Goal: Use online tool/utility: Utilize a website feature to perform a specific function

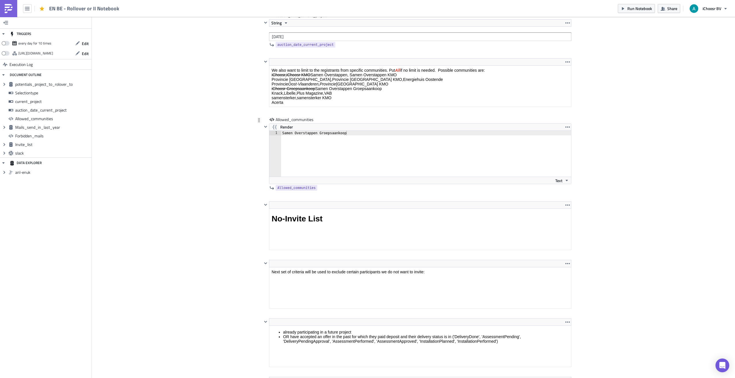
scroll to position [996, 0]
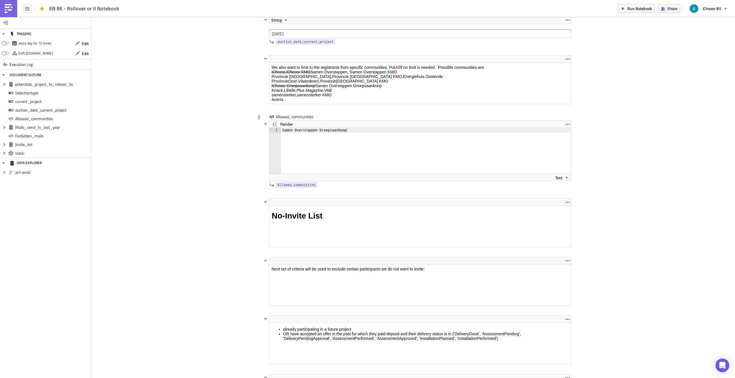
type textarea "Samen Overstappen Groepsaankoop"
click at [332, 129] on div "Samen Overstappen Groepsaankoop" at bounding box center [429, 155] width 297 height 55
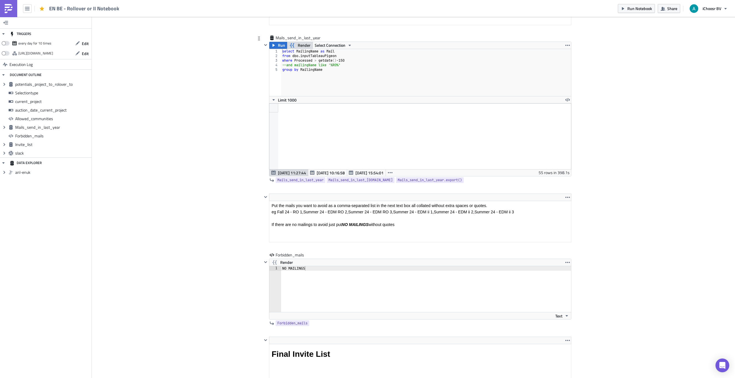
scroll to position [1394, 0]
type textarea "samensterker"
click at [304, 46] on span "Render" at bounding box center [304, 44] width 13 height 7
click at [298, 42] on span "Render" at bounding box center [304, 44] width 13 height 7
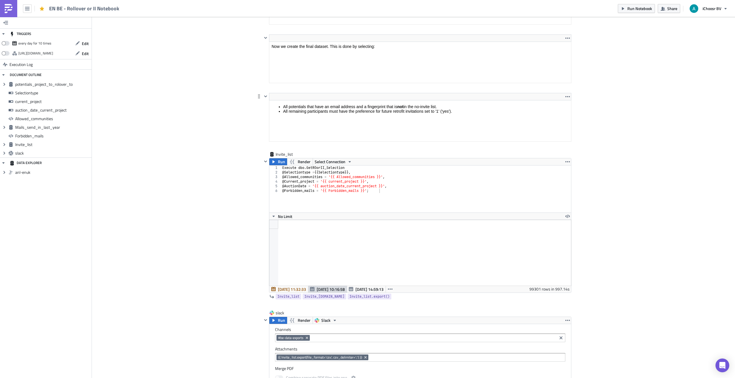
scroll to position [1753, 0]
click at [305, 164] on span "Render" at bounding box center [304, 162] width 13 height 7
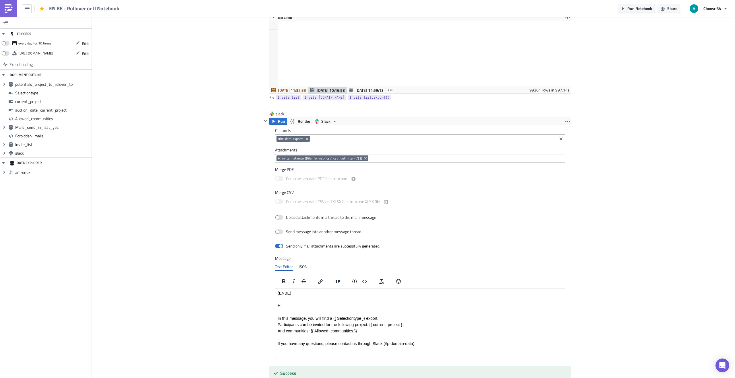
scroll to position [1973, 0]
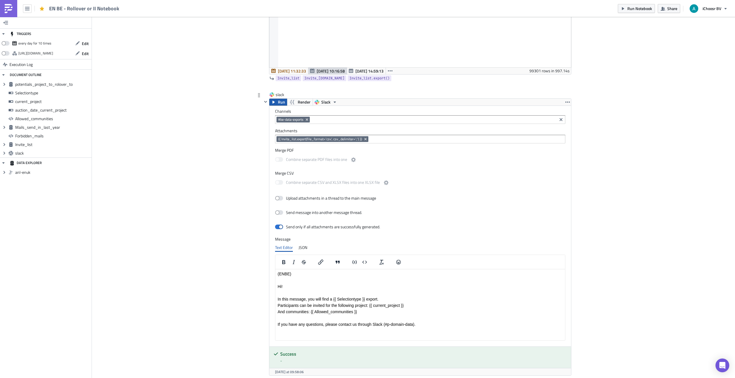
click at [280, 105] on span "Run" at bounding box center [281, 102] width 7 height 7
click at [300, 103] on span "Render" at bounding box center [304, 102] width 13 height 7
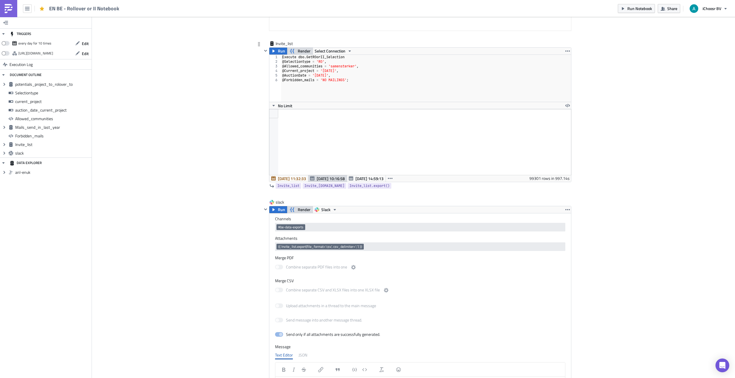
scroll to position [1868, 0]
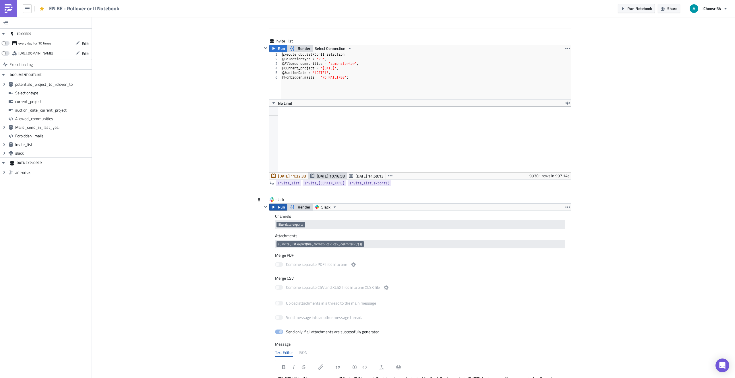
click at [279, 208] on span "Run" at bounding box center [281, 207] width 7 height 7
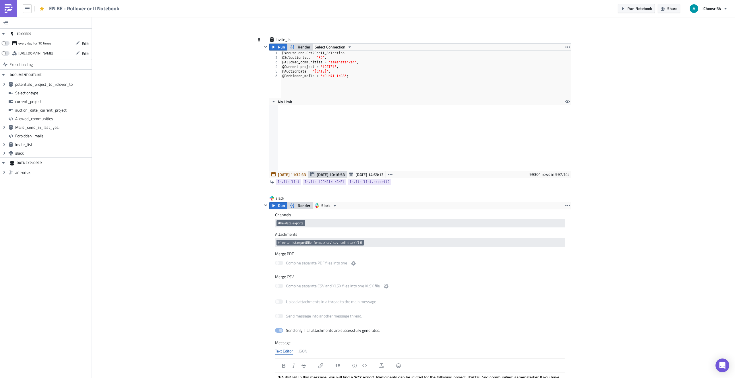
scroll to position [1870, 0]
click at [280, 203] on span "Run" at bounding box center [281, 204] width 7 height 7
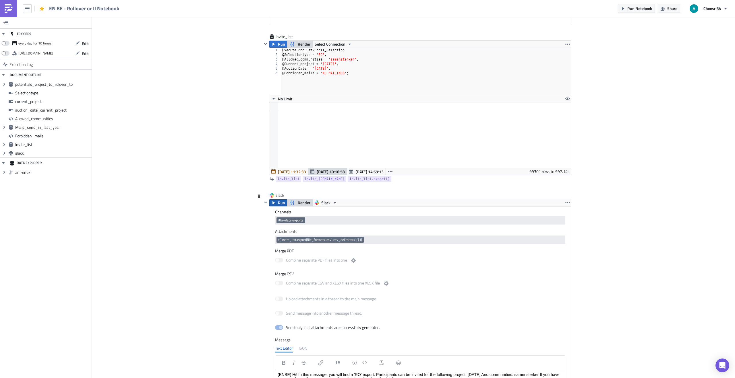
click at [287, 172] on span "[DATE] 11:32:33" at bounding box center [292, 172] width 28 height 6
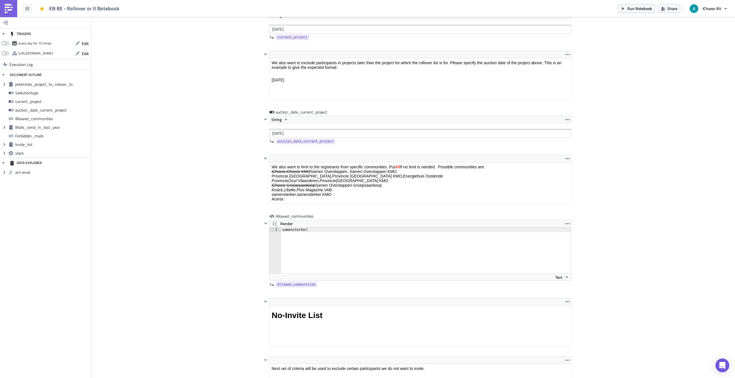
scroll to position [902, 0]
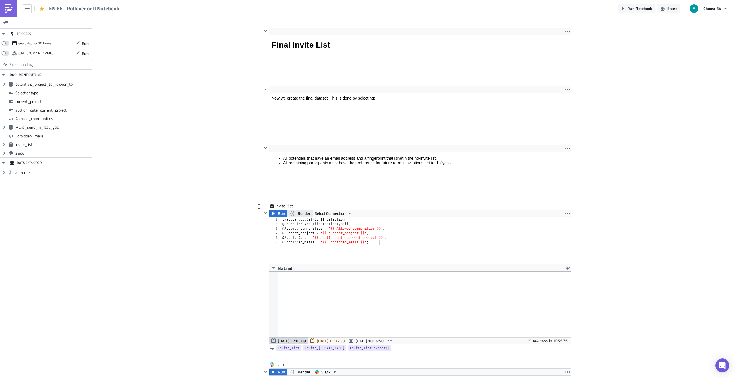
click at [296, 214] on button "Render" at bounding box center [300, 213] width 26 height 7
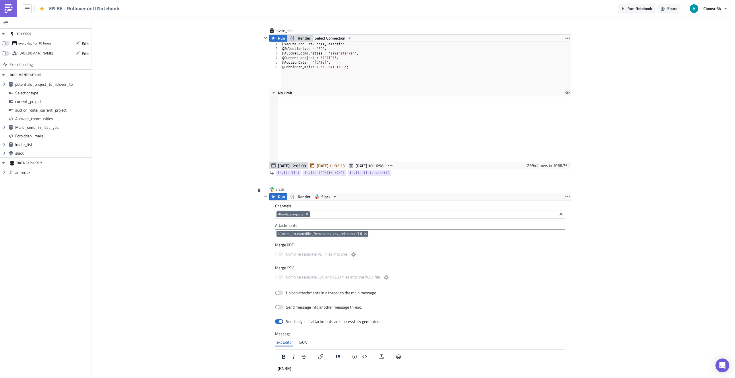
scroll to position [1880, 0]
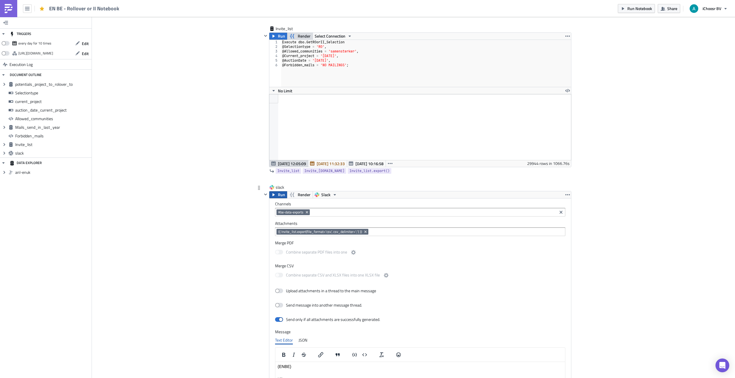
click at [282, 198] on span "Run" at bounding box center [281, 194] width 7 height 7
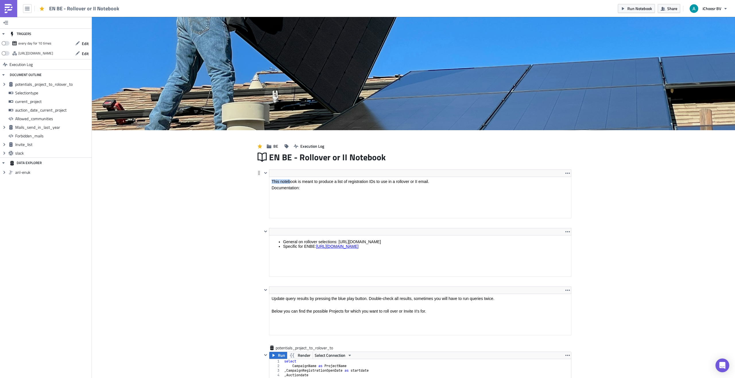
click at [291, 177] on html "This notebook is meant to produce a list of registration IDs to use in a rollov…" at bounding box center [420, 184] width 302 height 15
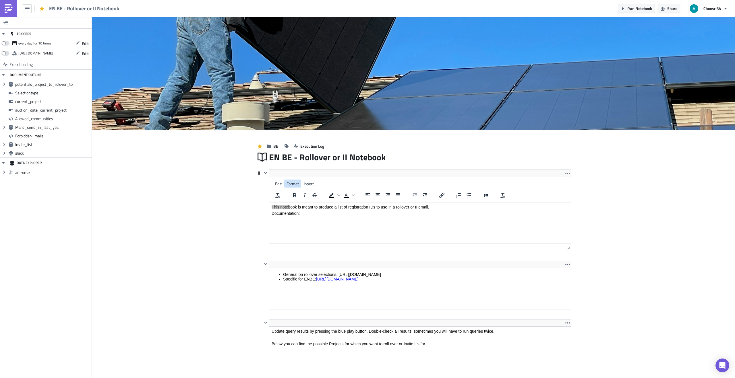
click at [291, 182] on span "Format" at bounding box center [292, 184] width 12 height 6
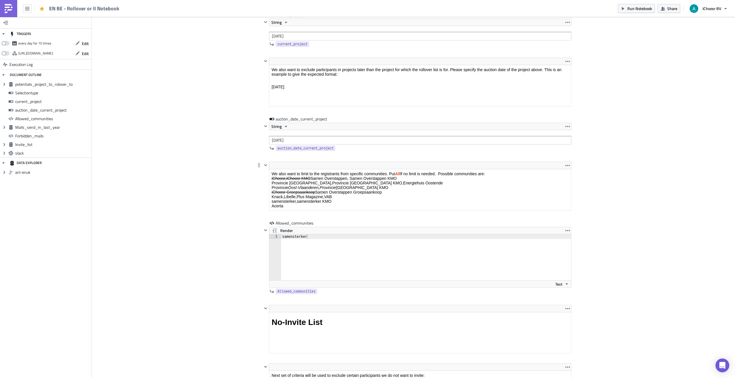
scroll to position [924, 0]
click at [284, 175] on p "We also want to limit to the registrants from specific communities. Put All if …" at bounding box center [419, 187] width 297 height 37
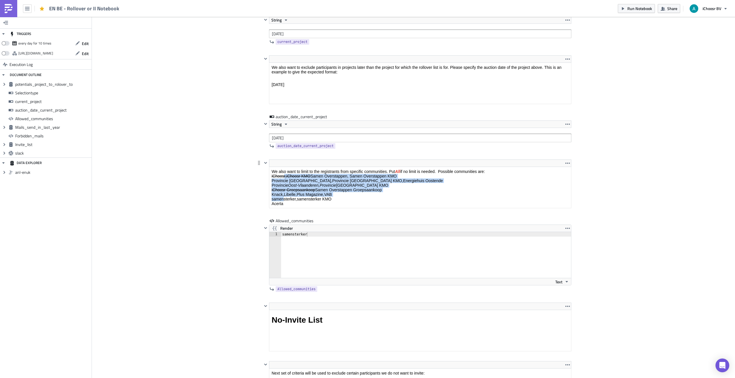
scroll to position [891, 0]
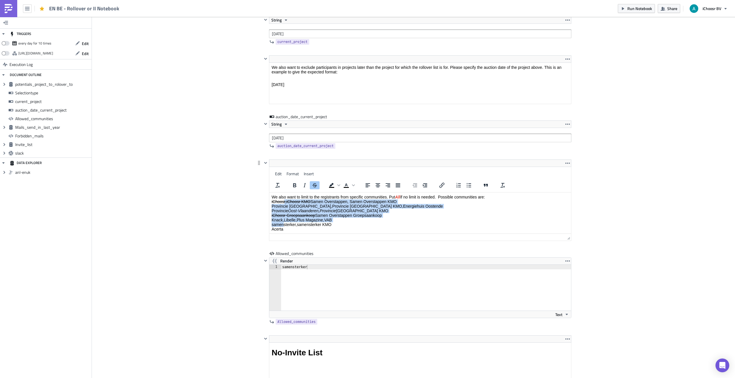
click at [284, 200] on s "iChoosr,iChoosr KMO" at bounding box center [290, 201] width 39 height 5
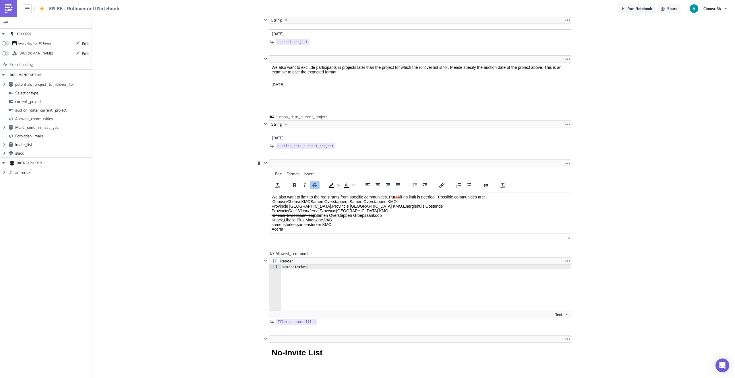
click at [283, 222] on p "We also want to limit to the registrants from specific communities. Put All if …" at bounding box center [419, 213] width 297 height 37
copy p "samensterker"
click at [296, 265] on div "1 samensterker הההההההההההההההההההההההההההההההההההההההההההההההההההההההההההההההה…" at bounding box center [420, 291] width 302 height 53
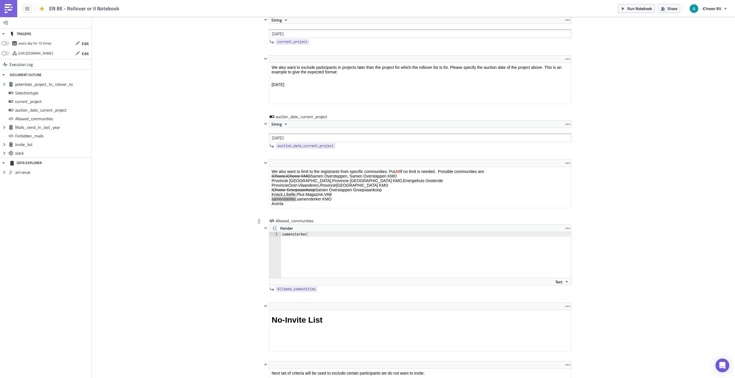
type textarea "samensterker"
click at [296, 265] on div "samensterker" at bounding box center [429, 259] width 297 height 55
click at [296, 234] on div "samensterker" at bounding box center [429, 259] width 297 height 55
click at [194, 245] on div "Cover Image BE Execution Log EN BE - Rollover or II Notebook <p>This notebook i…" at bounding box center [413, 316] width 643 height 2381
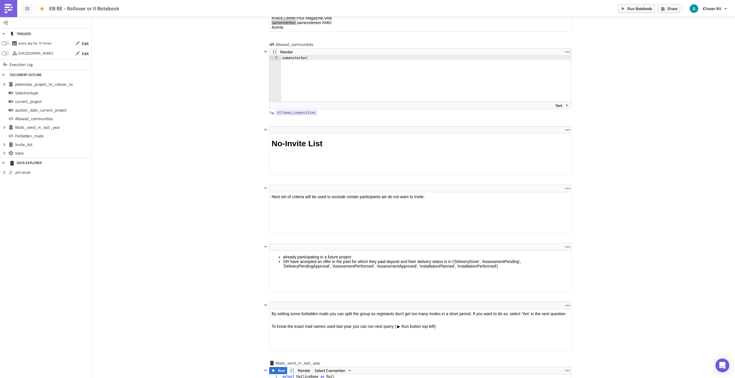
scroll to position [1088, 0]
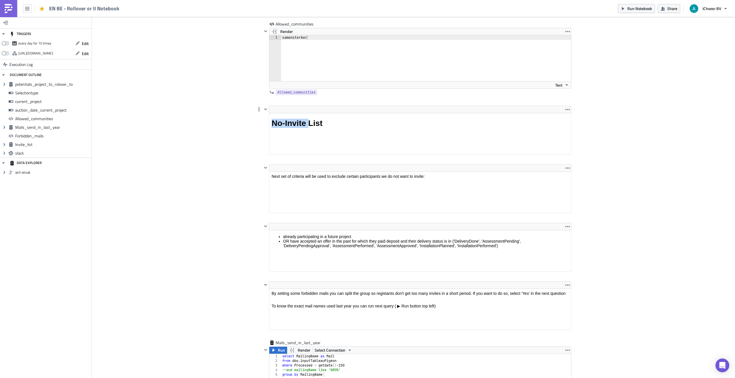
click at [307, 113] on html "No-Invite List" at bounding box center [420, 123] width 302 height 20
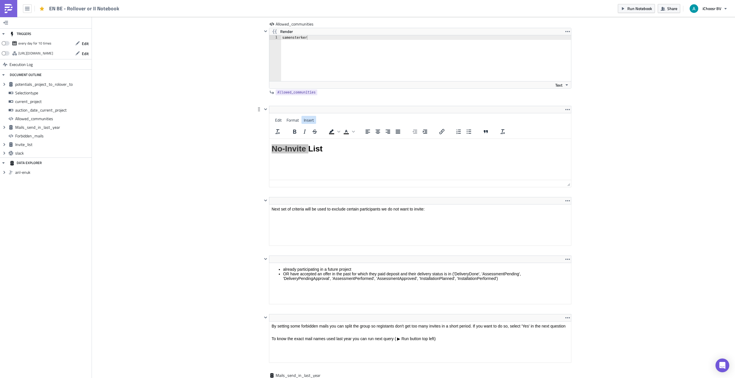
click at [308, 123] on span "Insert" at bounding box center [309, 120] width 10 height 6
click at [238, 139] on div "Cover Image BE Execution Log EN BE - Rollover or II Notebook <p>This notebook i…" at bounding box center [413, 135] width 643 height 2413
click at [290, 150] on h1 "No-Invite List" at bounding box center [419, 148] width 297 height 9
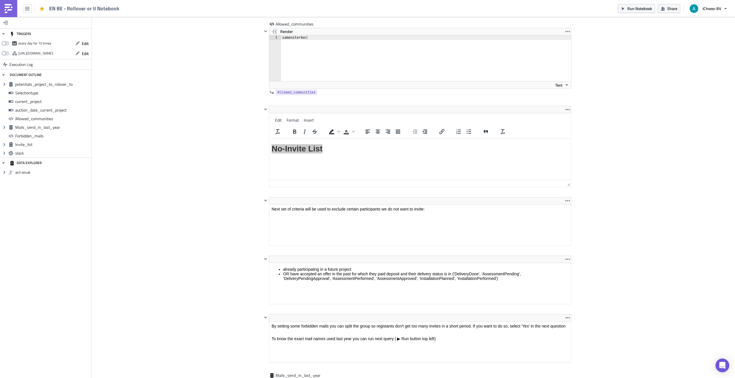
click at [236, 155] on div "Cover Image BE Execution Log EN BE - Rollover or II Notebook <p>This notebook i…" at bounding box center [413, 135] width 643 height 2413
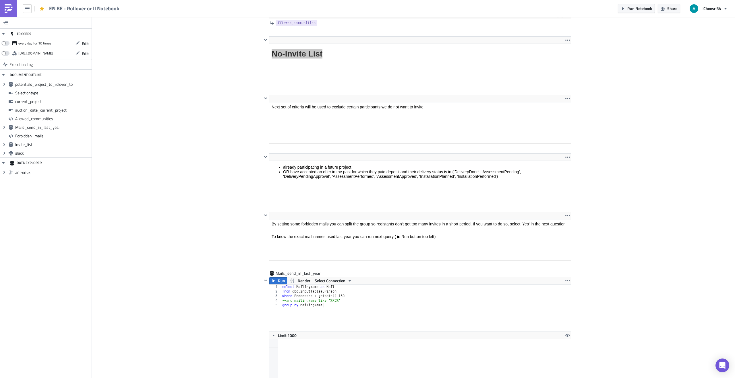
scroll to position [1161, 0]
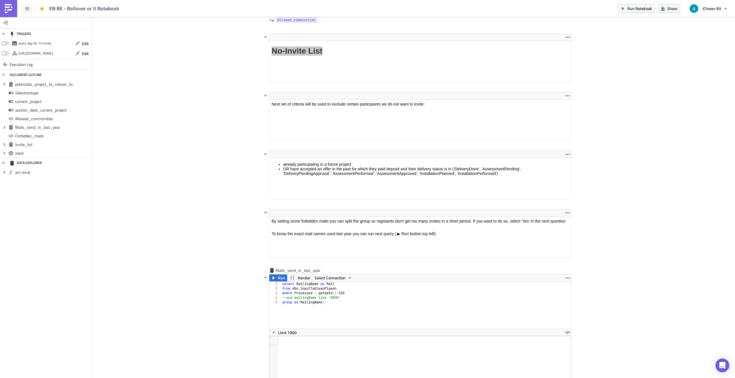
click at [236, 155] on div "Cover Image BE Execution Log EN BE - Rollover or II Notebook <p>This notebook i…" at bounding box center [413, 46] width 643 height 2381
drag, startPoint x: 284, startPoint y: 79, endPoint x: 285, endPoint y: 54, distance: 25.5
click at [285, 54] on html "No-Invite List" at bounding box center [420, 51] width 302 height 20
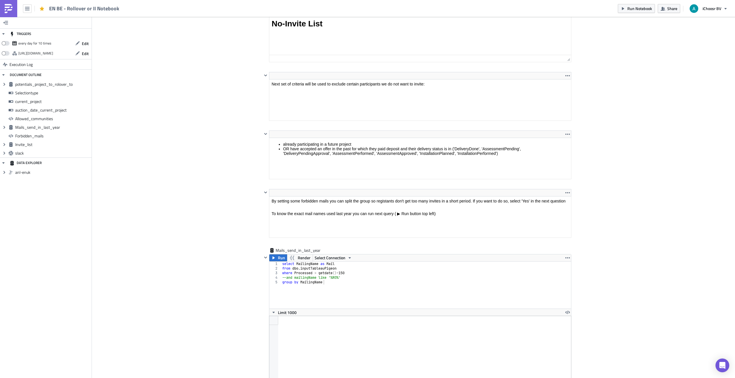
scroll to position [1219, 0]
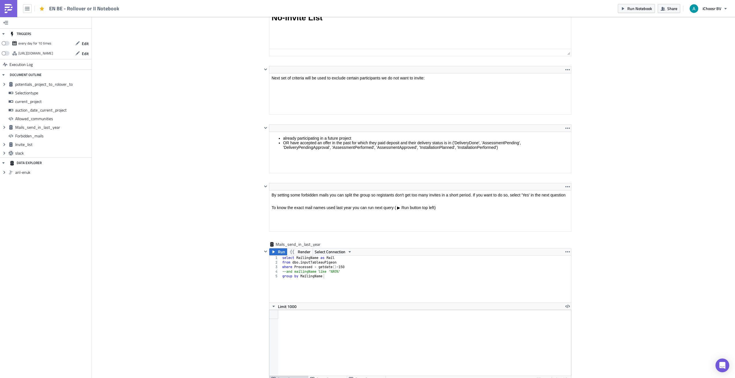
click at [210, 106] on div "Cover Image BE Execution Log EN BE - Rollover or II Notebook <p>This notebook i…" at bounding box center [413, 4] width 643 height 2413
click at [305, 254] on div "Run Render Select Connection 1 2 3 4 5 select MailingName as Mail from dbo . in…" at bounding box center [420, 315] width 302 height 135
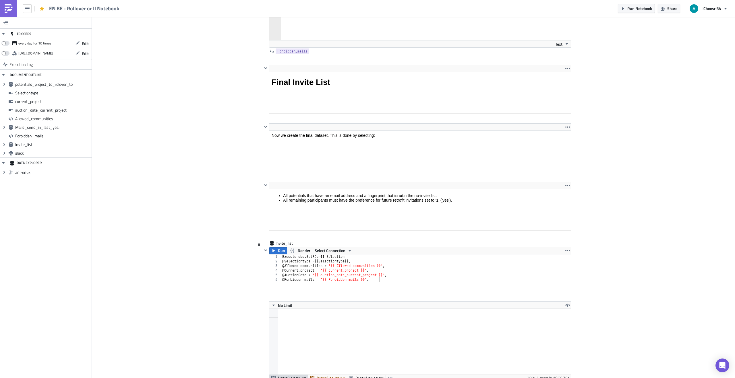
scroll to position [1666, 0]
click at [302, 248] on span "Render" at bounding box center [304, 249] width 13 height 7
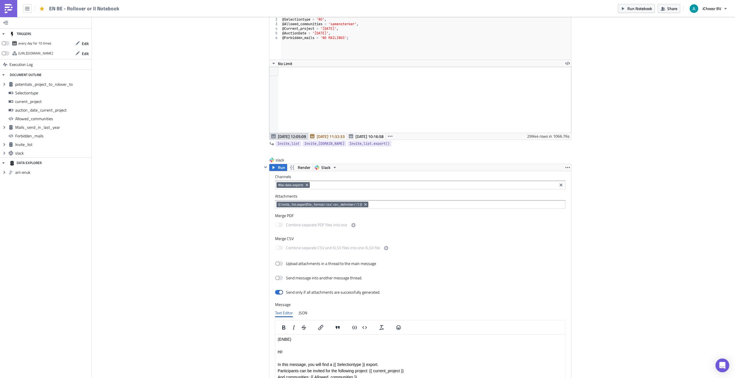
scroll to position [1907, 0]
click at [300, 168] on span "Render" at bounding box center [304, 167] width 13 height 7
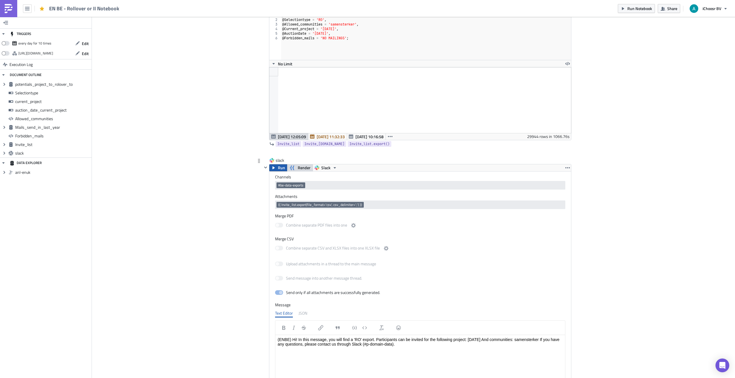
click at [277, 170] on button "Run" at bounding box center [278, 167] width 18 height 7
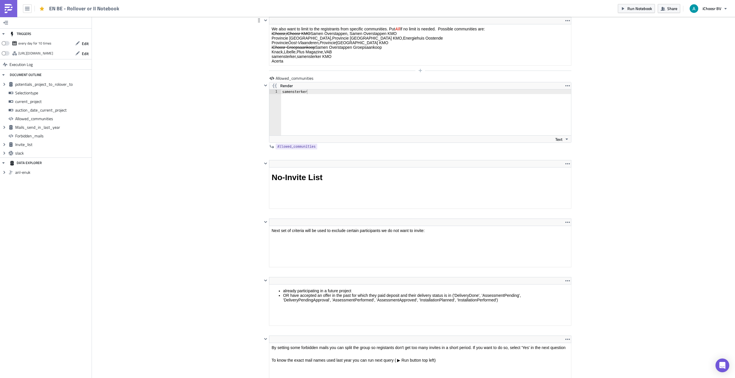
scroll to position [1031, 0]
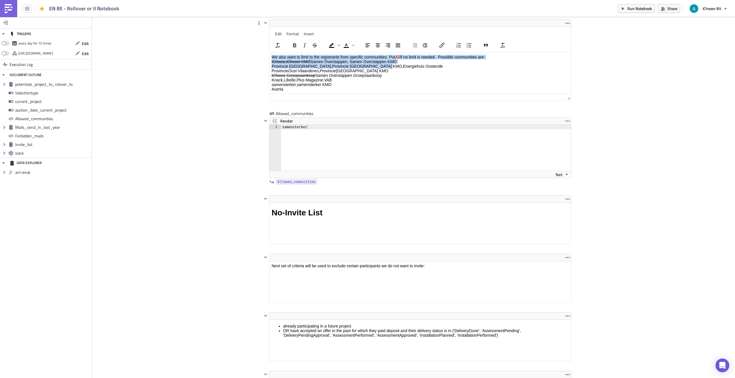
drag, startPoint x: 382, startPoint y: 67, endPoint x: 419, endPoint y: 44, distance: 43.6
click at [419, 53] on html "We also want to limit to the registrants from specific communities. Put All if …" at bounding box center [420, 83] width 302 height 60
drag, startPoint x: 420, startPoint y: 58, endPoint x: 420, endPoint y: 62, distance: 4.3
click at [420, 58] on p "We also want to limit to the registrants from specific communities. Put All if …" at bounding box center [419, 73] width 297 height 37
drag, startPoint x: 423, startPoint y: 67, endPoint x: 404, endPoint y: 70, distance: 18.6
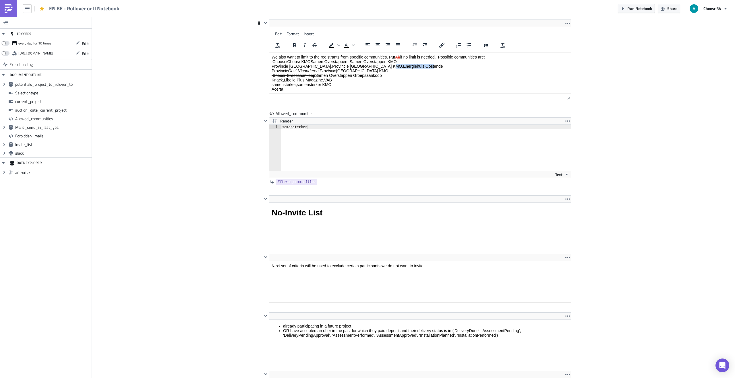
click at [384, 66] on p "We also want to limit to the registrants from specific communities. Put All if …" at bounding box center [419, 73] width 297 height 37
click at [404, 70] on p "We also want to limit to the registrants from specific communities. Put All if …" at bounding box center [419, 73] width 297 height 37
drag, startPoint x: 419, startPoint y: 66, endPoint x: 383, endPoint y: 66, distance: 36.2
click at [383, 66] on p "We also want to limit to the registrants from specific communities. Put All if …" at bounding box center [419, 73] width 297 height 37
copy p "Energiehuis Oostende"
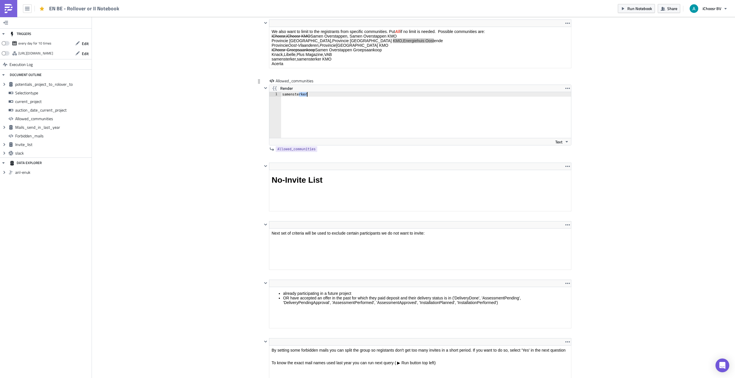
click at [299, 126] on div "samensterker" at bounding box center [429, 119] width 297 height 55
type textarea "Energiehuis Oostende"
click at [183, 120] on div "Cover Image BE Execution Log EN BE - Rollover or II Notebook <p>This notebook i…" at bounding box center [413, 176] width 643 height 2381
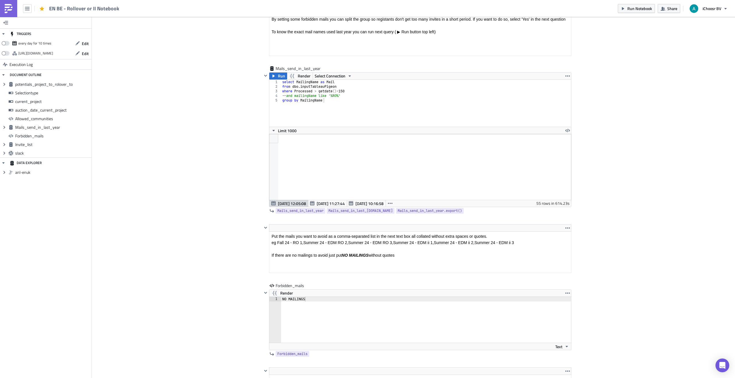
scroll to position [1367, 0]
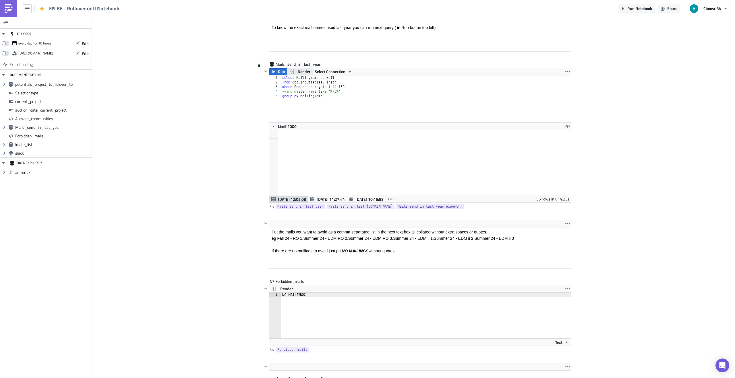
click at [301, 73] on span "Render" at bounding box center [304, 71] width 13 height 7
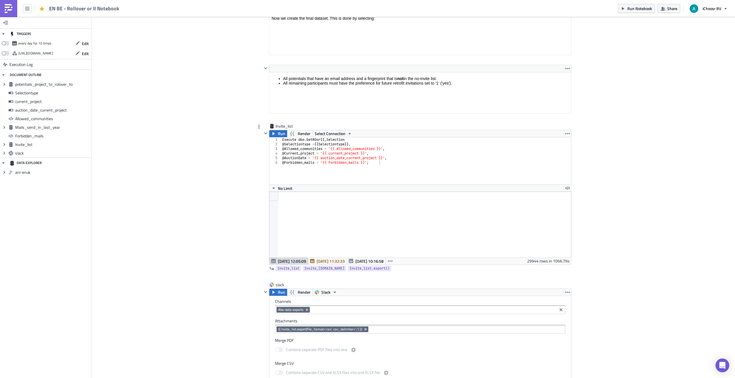
scroll to position [1789, 0]
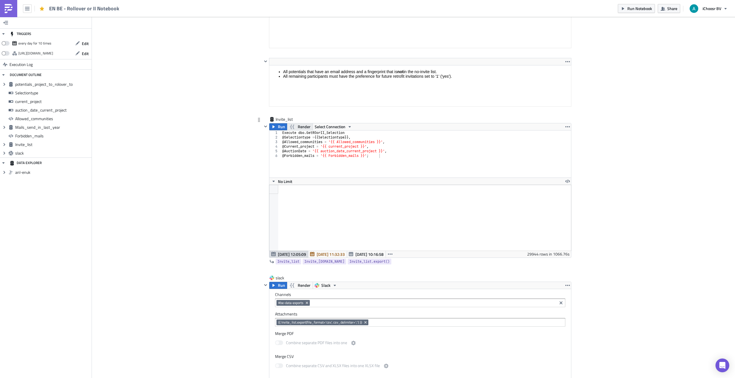
click at [304, 127] on span "Render" at bounding box center [304, 126] width 13 height 7
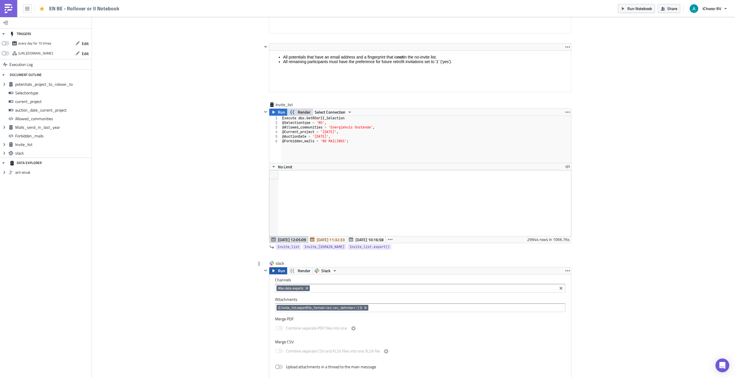
click at [275, 269] on icon "button" at bounding box center [273, 271] width 5 height 5
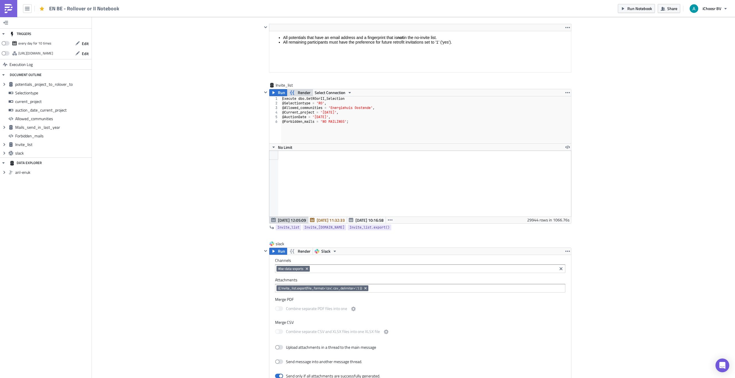
scroll to position [1834, 0]
